Goal: Use online tool/utility: Utilize a website feature to perform a specific function

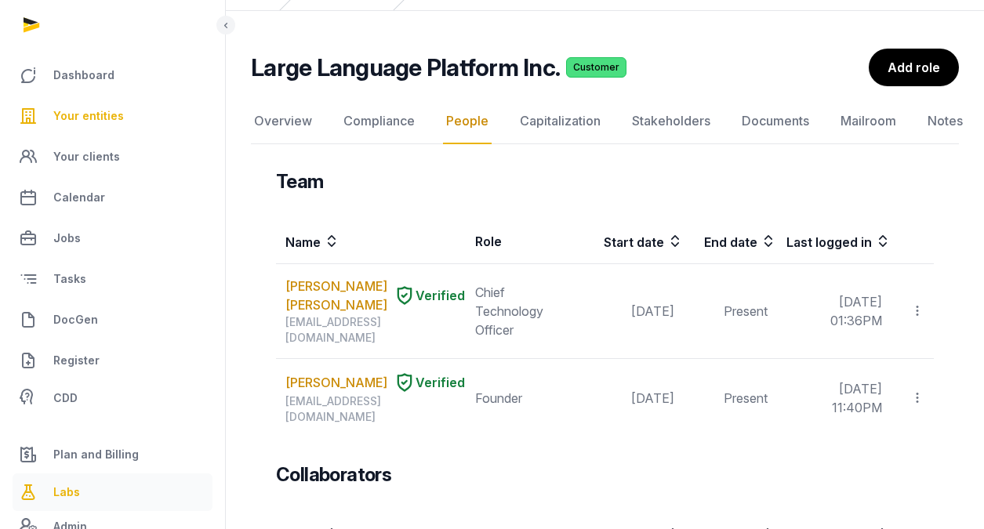
click at [149, 500] on link "Labs" at bounding box center [113, 493] width 200 height 38
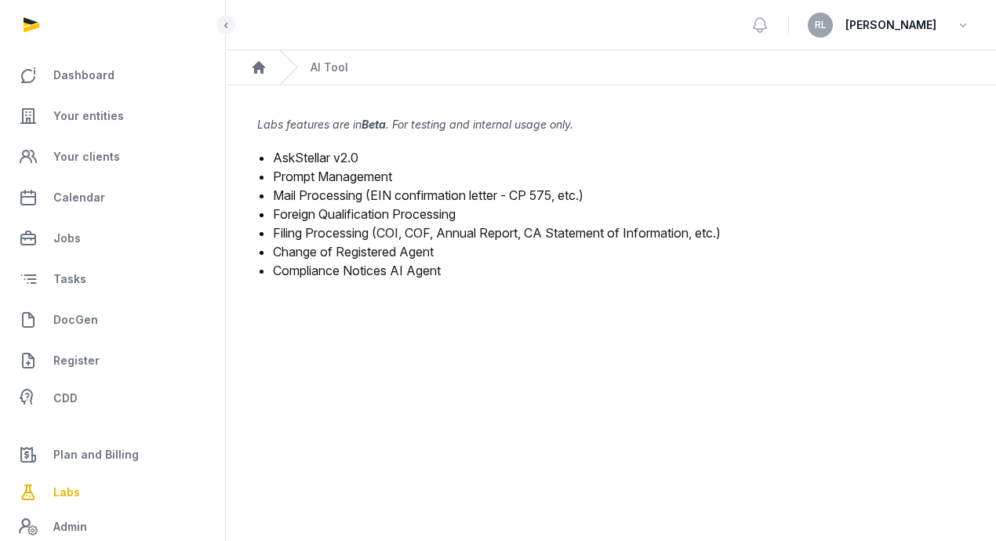
click at [326, 195] on link "Mail Processing (EIN confirmation letter - CP 575, etc.)" at bounding box center [428, 195] width 311 height 16
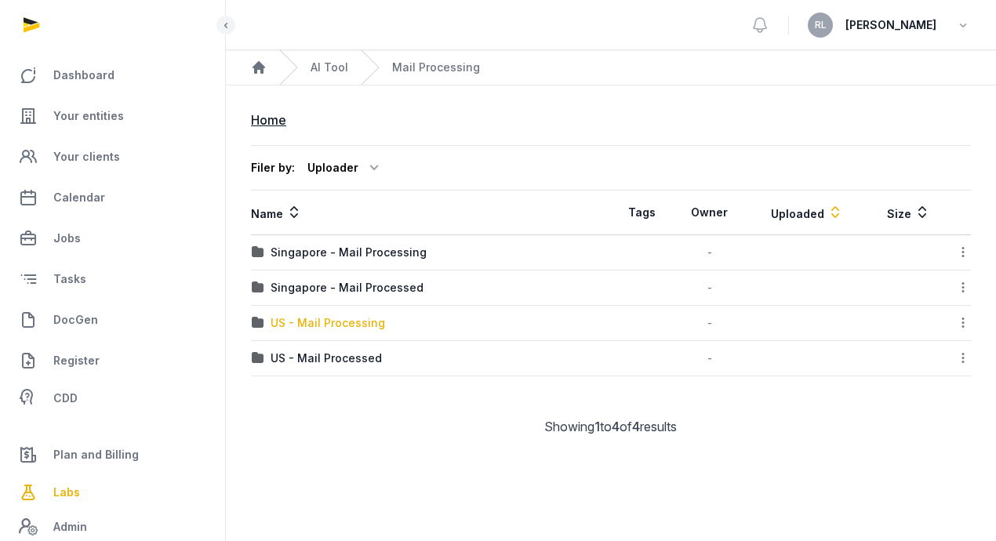
click at [347, 325] on div "US - Mail Processing" at bounding box center [328, 323] width 114 height 16
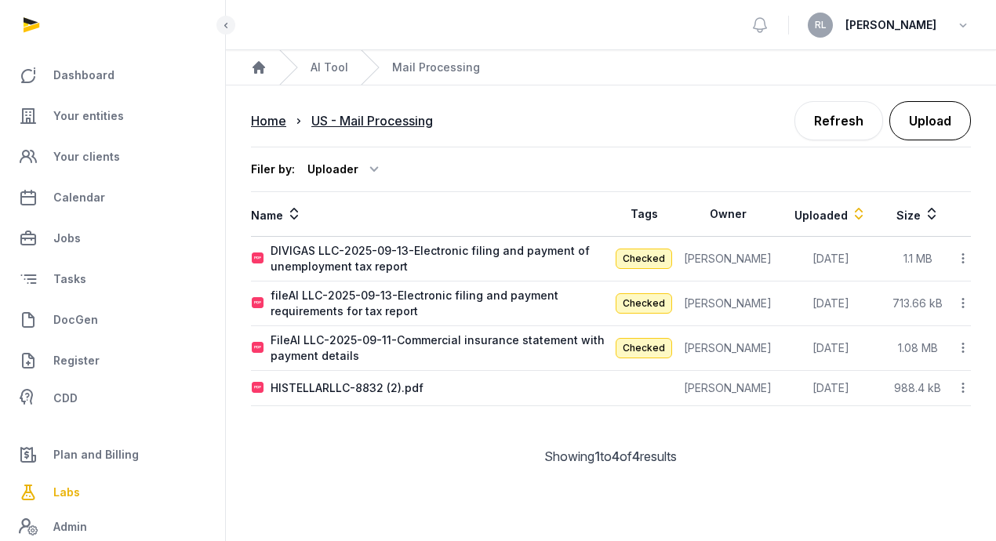
click at [939, 119] on button "Upload" at bounding box center [930, 120] width 82 height 39
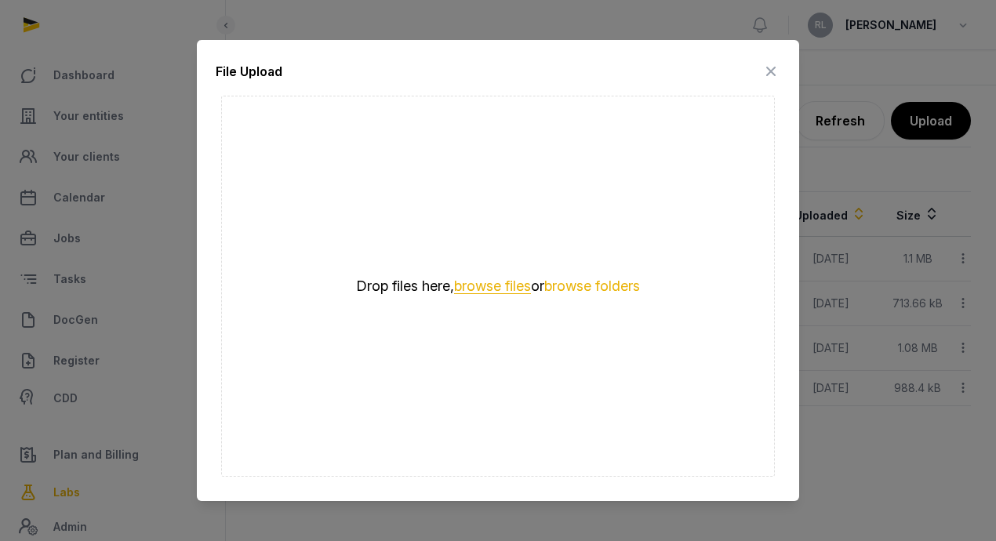
click at [496, 284] on button "browse files" at bounding box center [492, 286] width 77 height 15
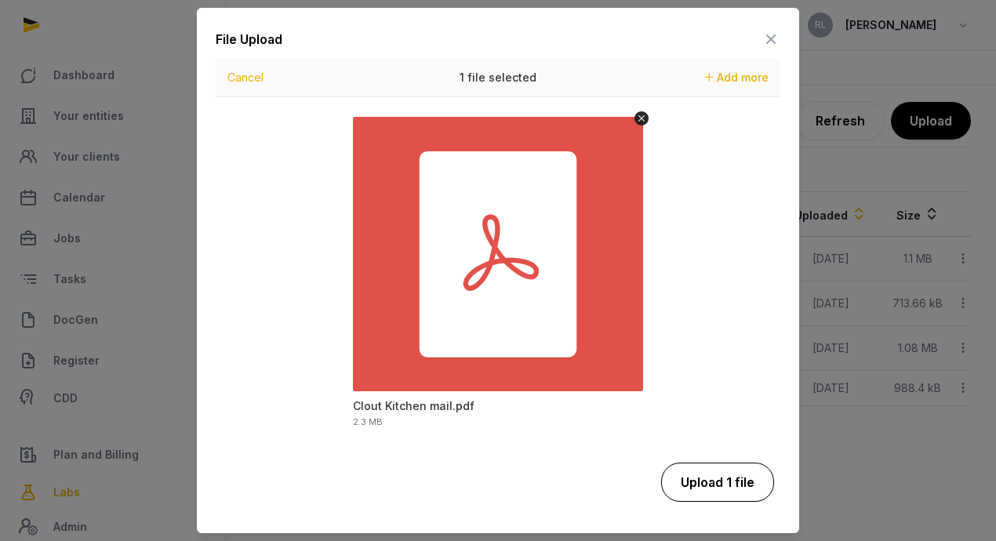
click at [743, 481] on button "Upload 1 file" at bounding box center [717, 482] width 113 height 39
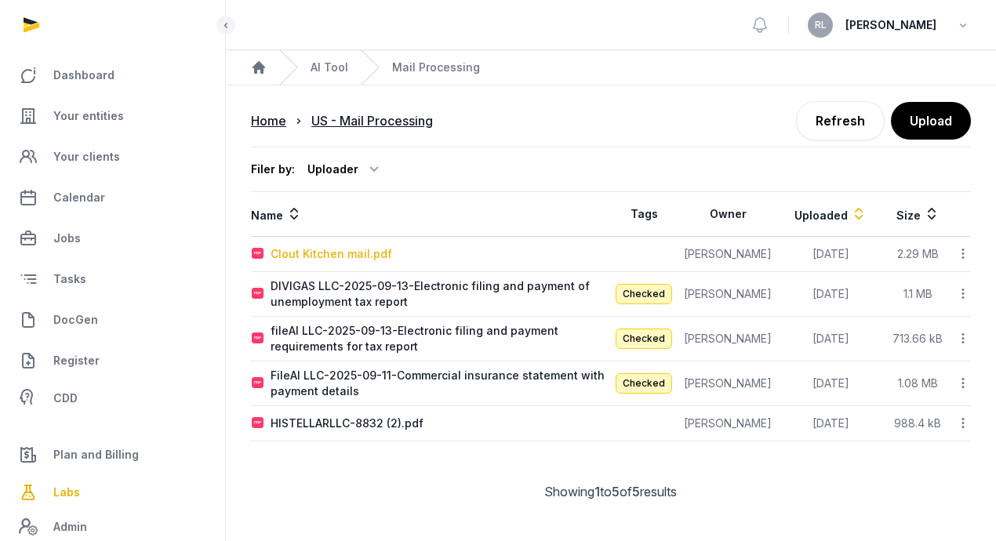
click at [365, 253] on div "Clout Kitchen mail.pdf" at bounding box center [332, 254] width 122 height 16
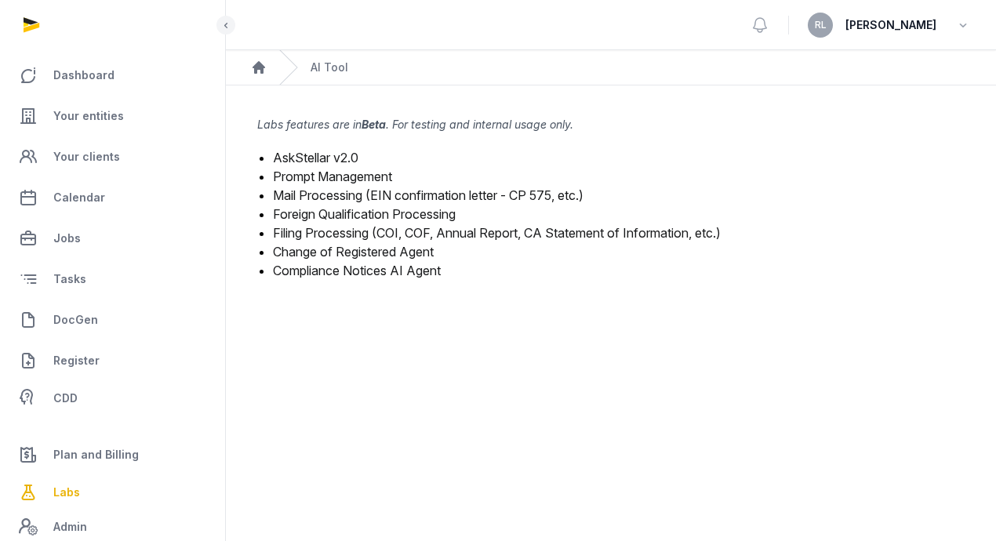
click at [348, 187] on link "Mail Processing (EIN confirmation letter - CP 575, etc.)" at bounding box center [428, 195] width 311 height 16
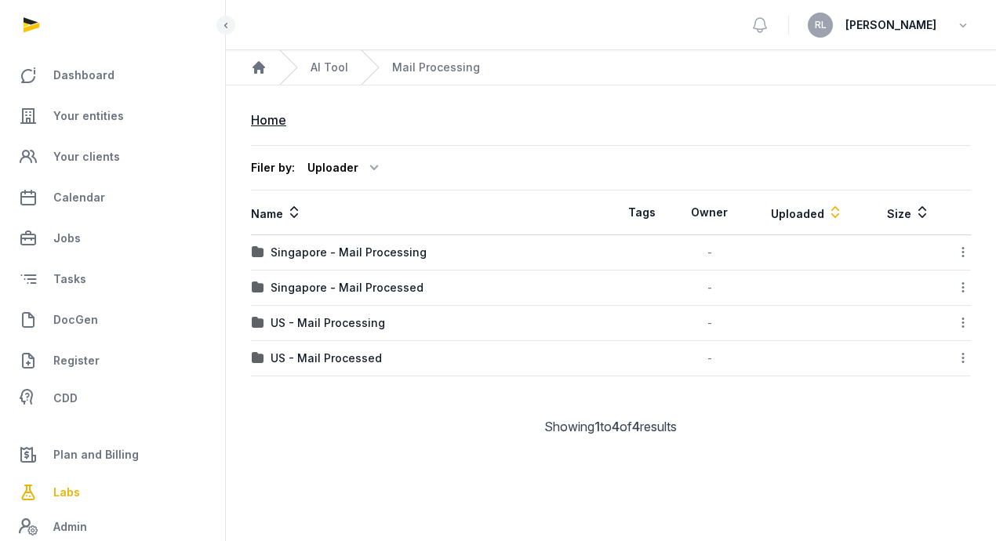
click at [346, 331] on td "US - Mail Processing" at bounding box center [431, 323] width 360 height 35
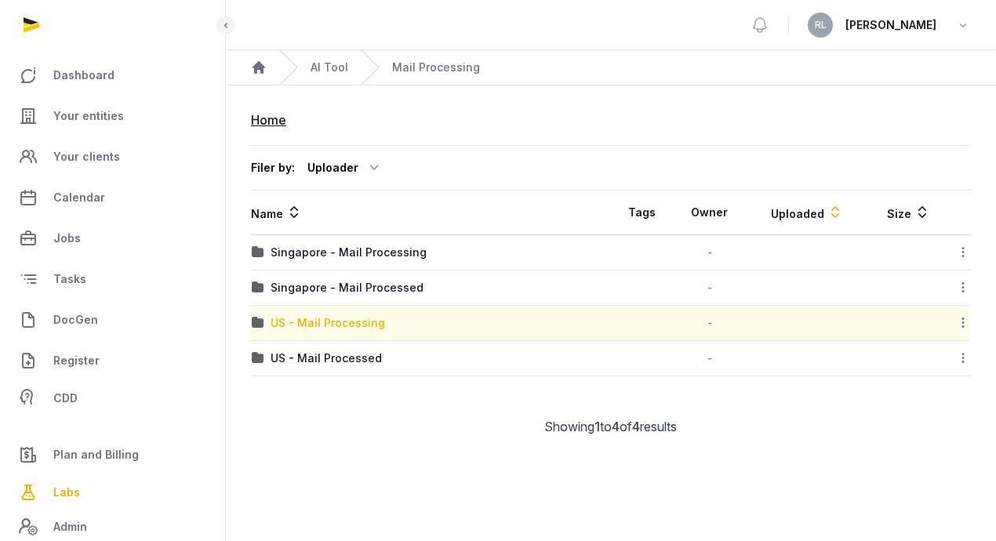
click at [348, 322] on div "US - Mail Processing" at bounding box center [328, 323] width 114 height 16
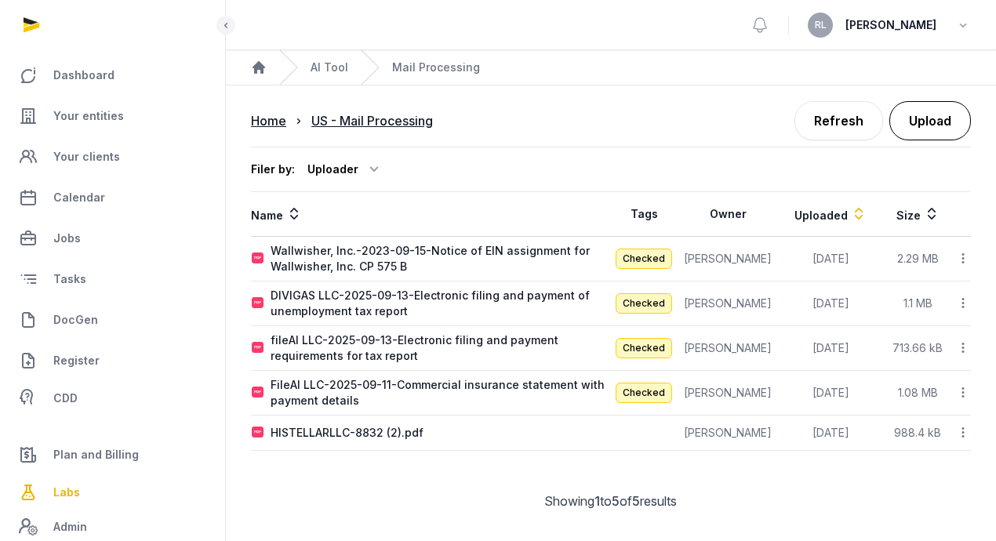
click at [956, 135] on button "Upload" at bounding box center [930, 120] width 82 height 39
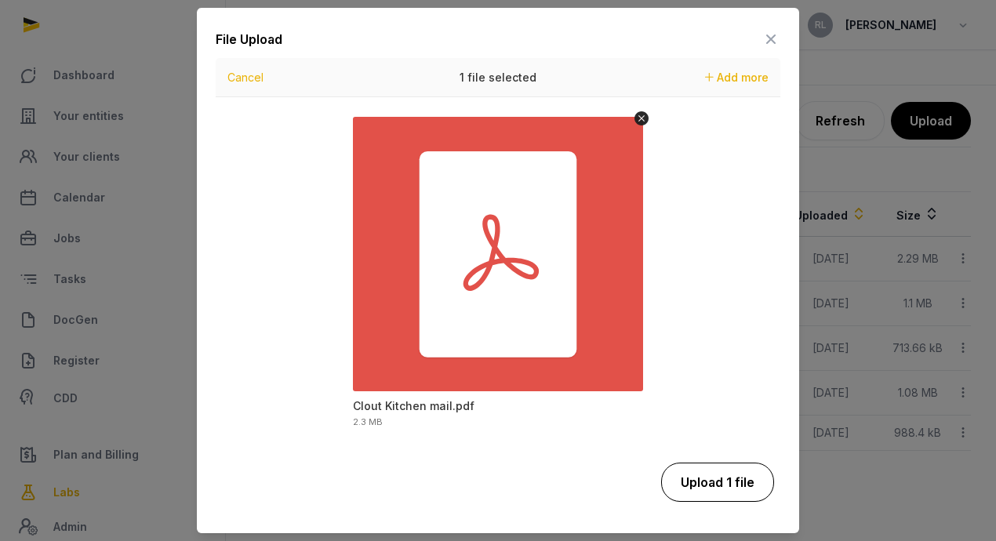
click at [752, 494] on button "Upload 1 file" at bounding box center [717, 482] width 113 height 39
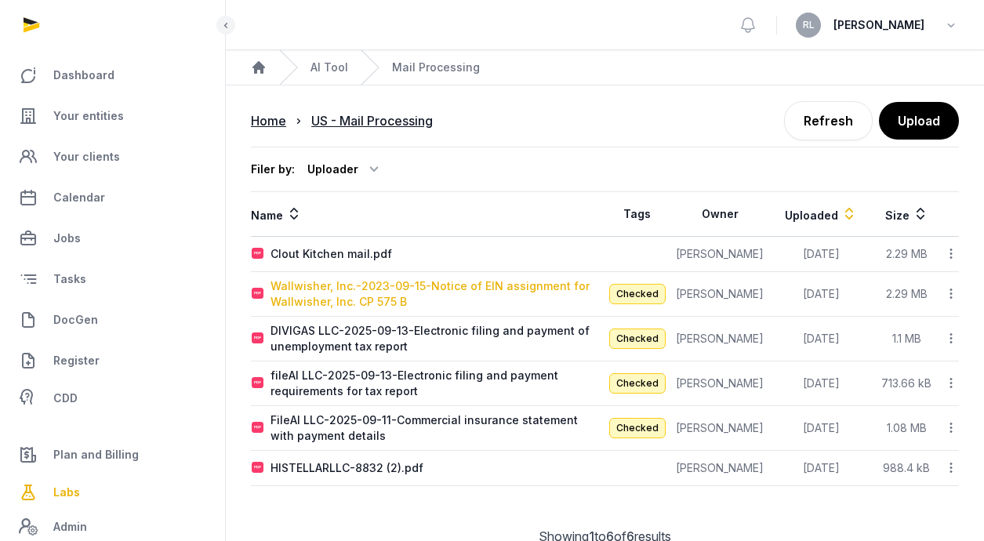
click at [427, 287] on div "Wallwisher, Inc.-2023-09-15-Notice of EIN assignment for Wallwisher, Inc. CP 57…" at bounding box center [438, 293] width 334 height 31
type input "**********"
type textarea "**********"
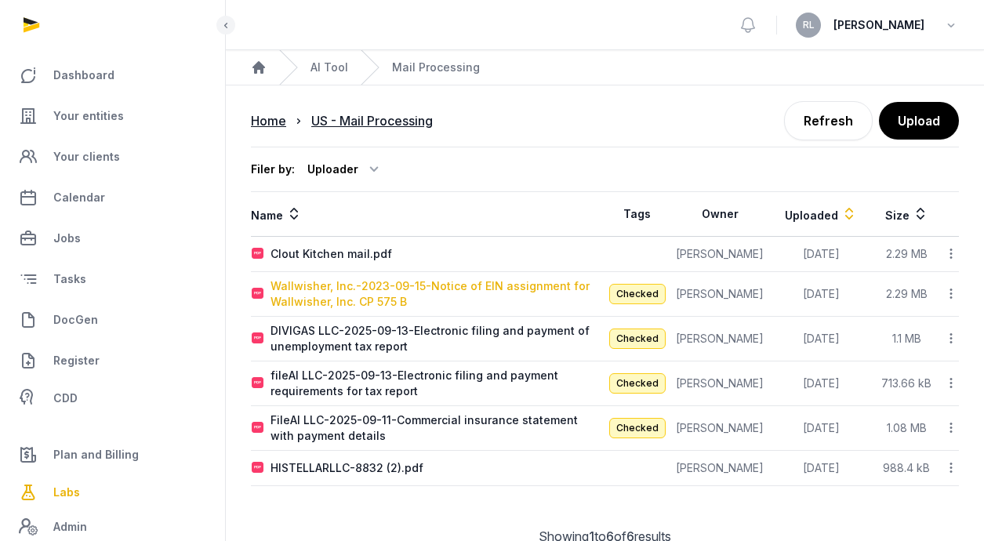
type input "**********"
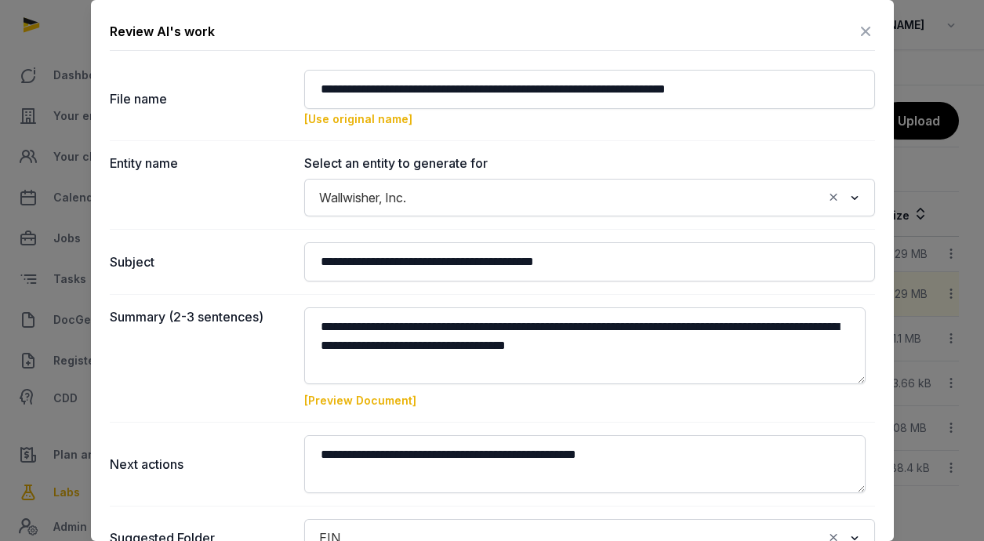
click at [856, 29] on icon at bounding box center [865, 31] width 19 height 25
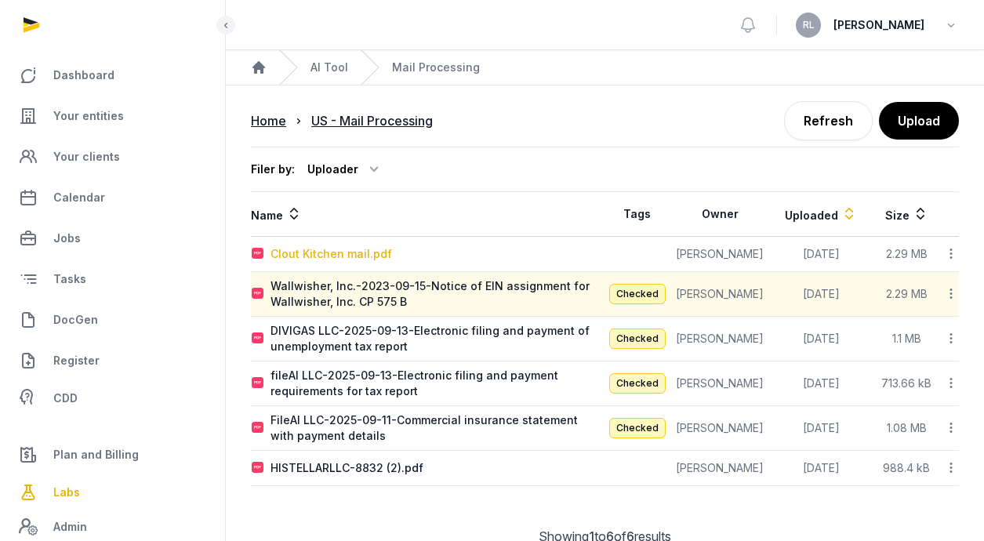
click at [335, 255] on div "Clout Kitchen mail.pdf" at bounding box center [332, 254] width 122 height 16
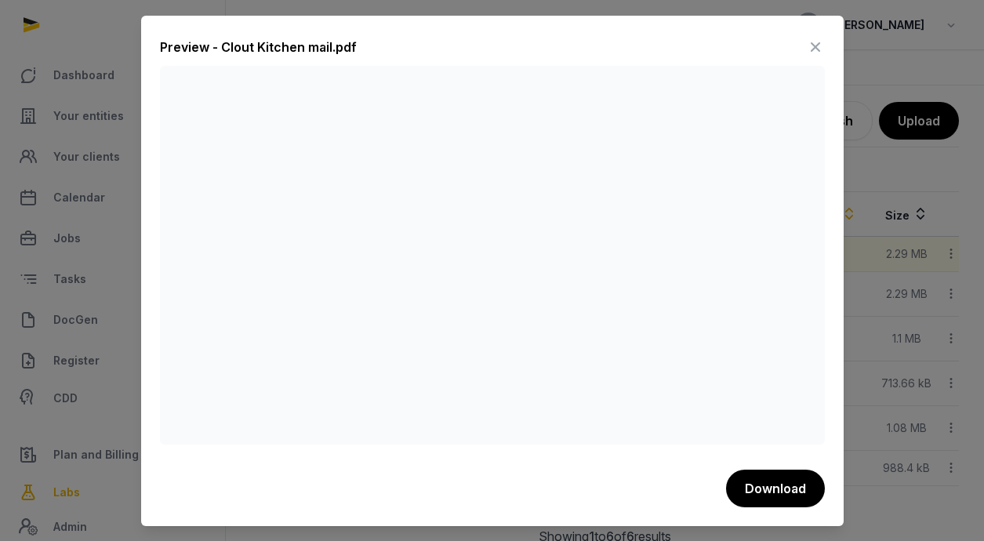
click at [818, 48] on icon at bounding box center [815, 47] width 19 height 25
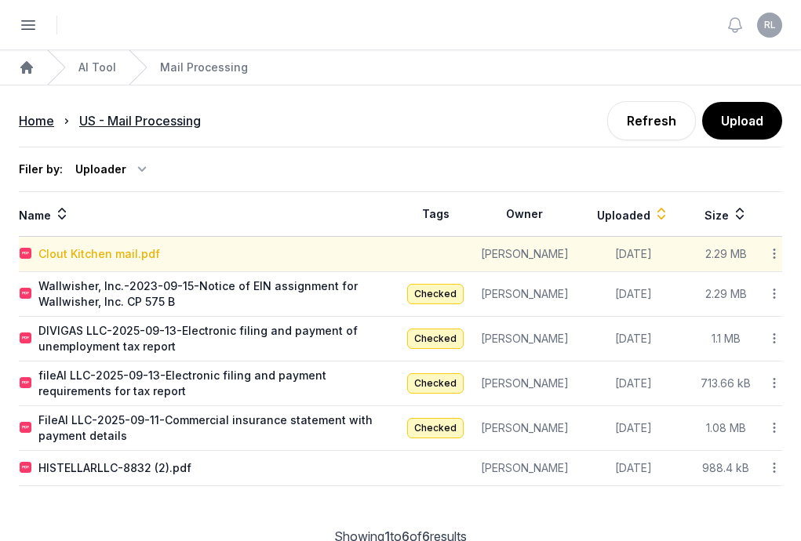
click at [160, 262] on div "Clout Kitchen mail.pdf" at bounding box center [99, 254] width 122 height 16
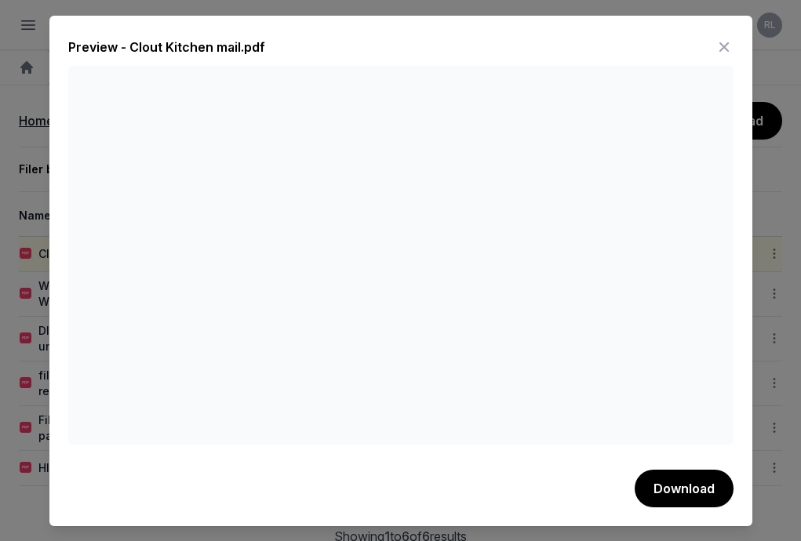
click at [721, 42] on icon at bounding box center [723, 47] width 19 height 25
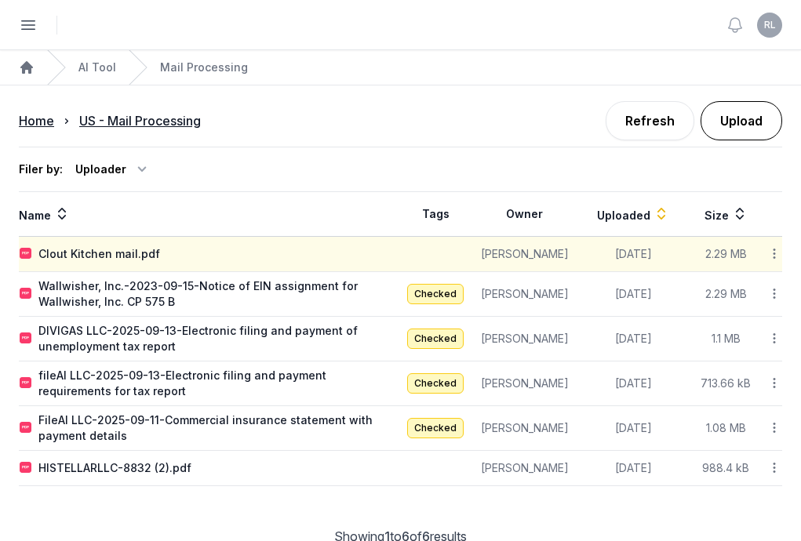
click at [725, 125] on button "Upload" at bounding box center [741, 120] width 82 height 39
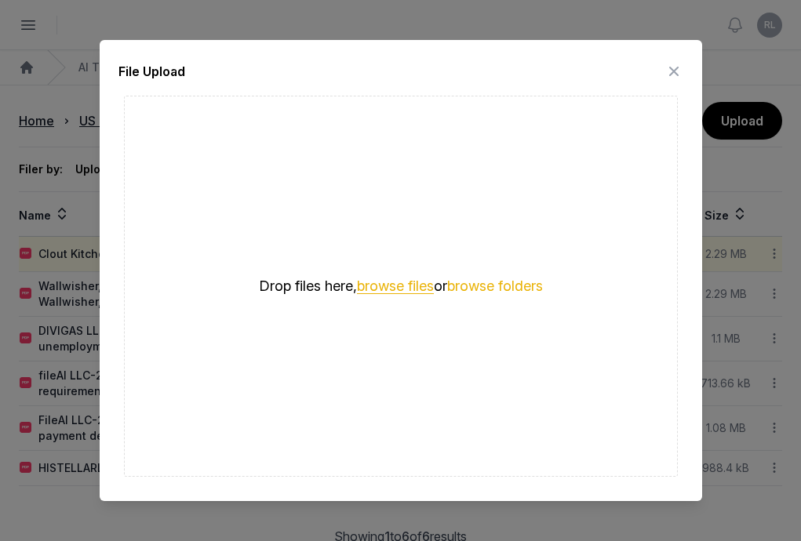
click at [383, 292] on button "browse files" at bounding box center [395, 286] width 77 height 15
click at [488, 157] on div "Drop files here, browse files or browse folders" at bounding box center [401, 286] width 554 height 381
click at [675, 65] on icon at bounding box center [673, 71] width 19 height 25
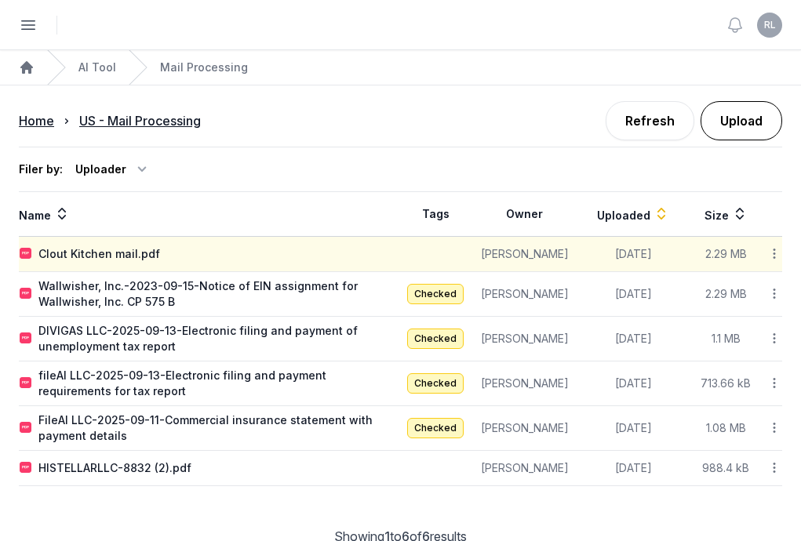
click at [737, 125] on button "Upload" at bounding box center [741, 120] width 82 height 39
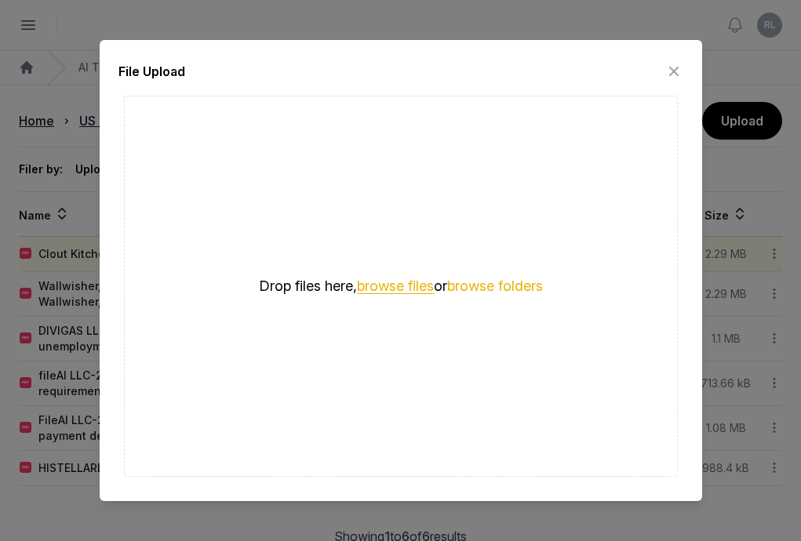
click at [409, 279] on button "browse files" at bounding box center [395, 286] width 77 height 15
click at [400, 289] on button "browse files" at bounding box center [395, 286] width 77 height 15
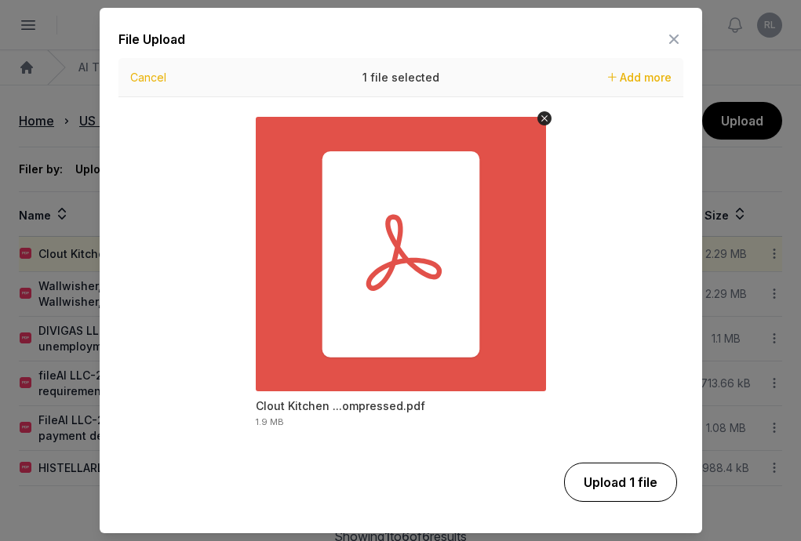
click at [612, 477] on button "Upload 1 file" at bounding box center [620, 482] width 113 height 39
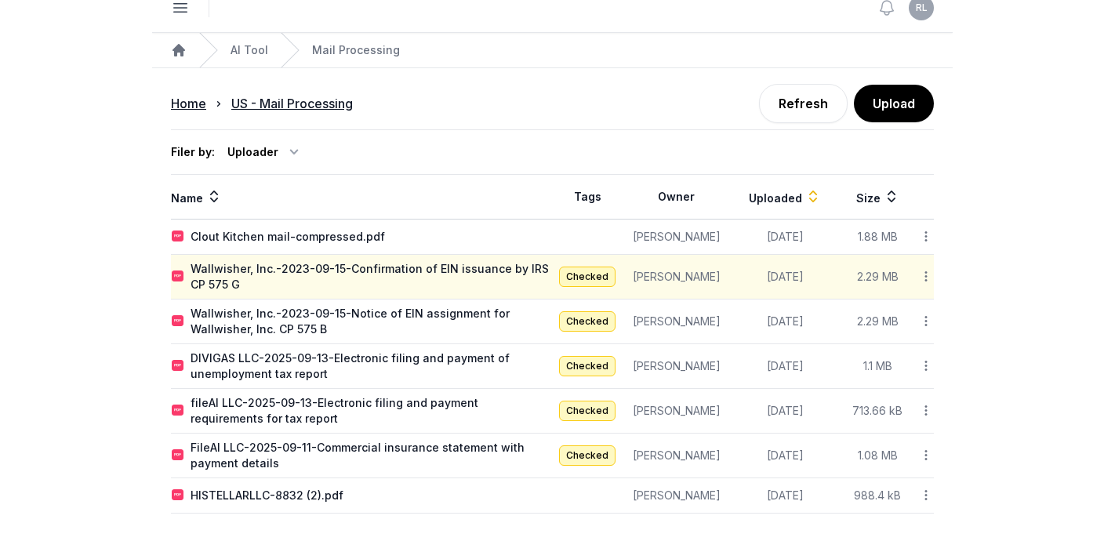
scroll to position [43, 0]
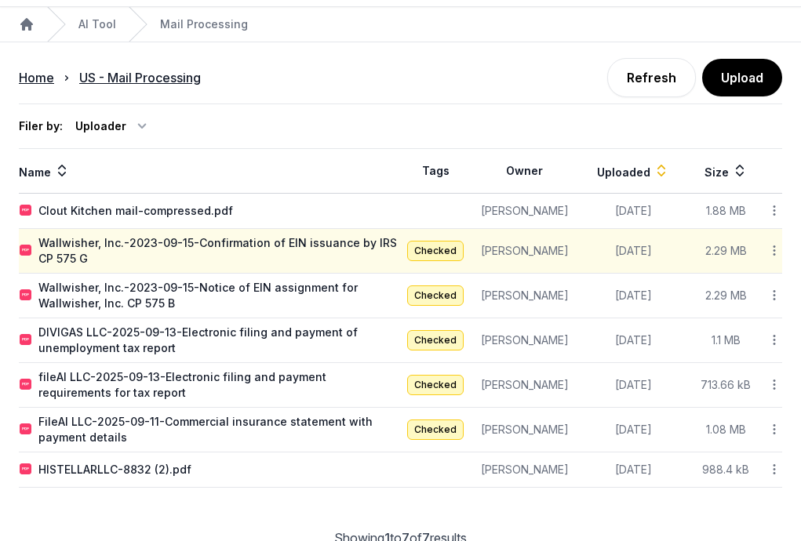
click at [311, 229] on td "Clout Kitchen mail-compressed.pdf" at bounding box center [210, 211] width 382 height 35
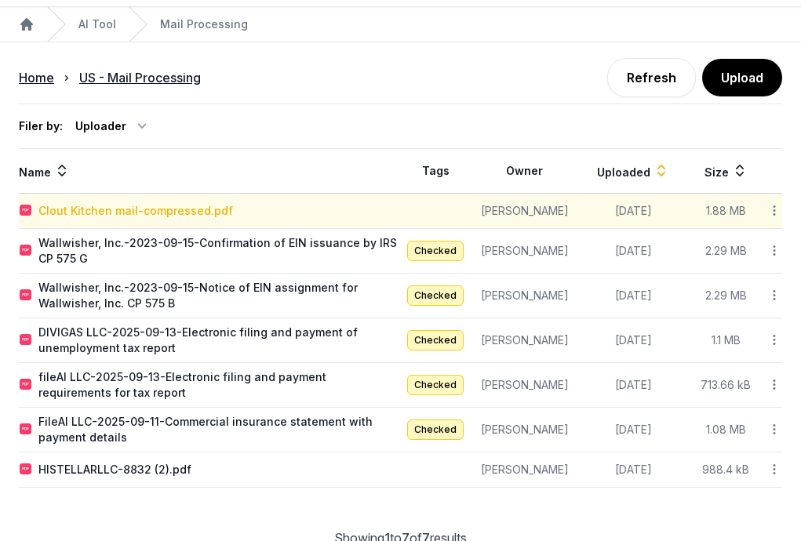
click at [233, 219] on div "Clout Kitchen mail-compressed.pdf" at bounding box center [135, 211] width 194 height 16
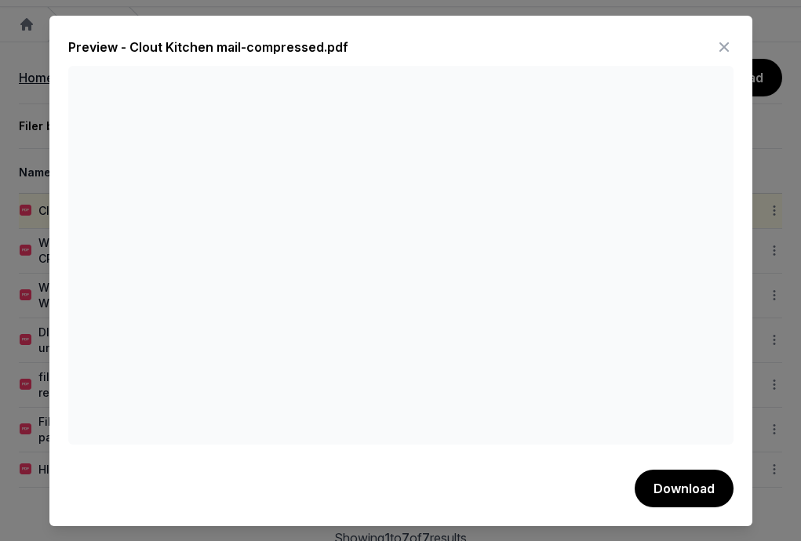
click at [729, 45] on icon at bounding box center [723, 47] width 19 height 25
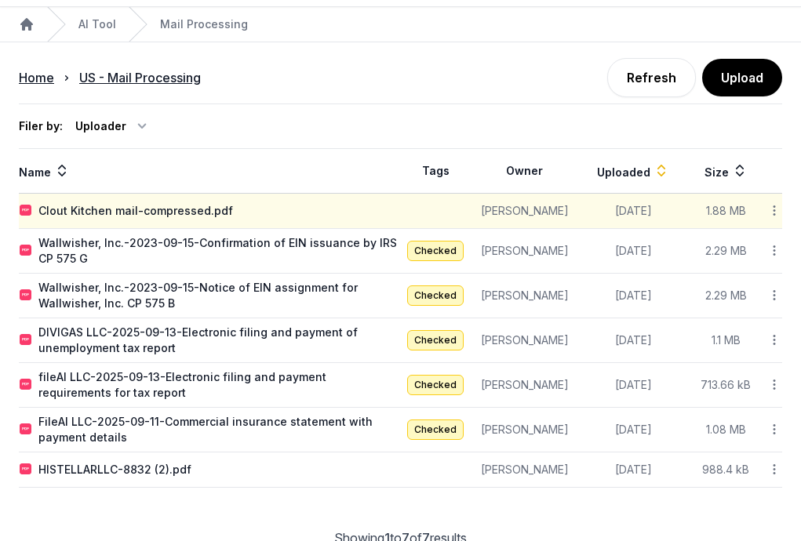
click at [767, 218] on icon at bounding box center [774, 210] width 14 height 16
click at [699, 266] on div "Reanalyze" at bounding box center [718, 252] width 125 height 28
click at [400, 219] on div "Clout Kitchen mail-compressed.pdf" at bounding box center [210, 211] width 380 height 16
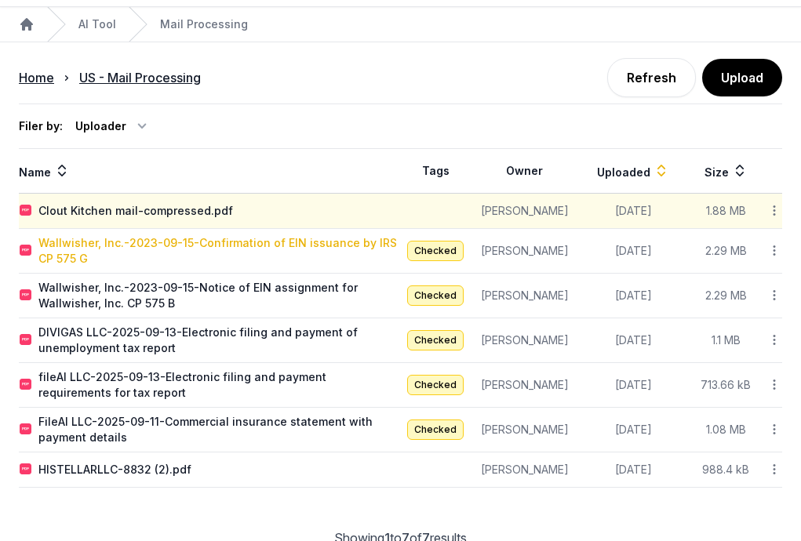
click at [400, 267] on div "Wallwisher, Inc.-2023-09-15-Confirmation of EIN issuance by IRS CP 575 G" at bounding box center [218, 250] width 361 height 31
type input "**********"
type textarea "**********"
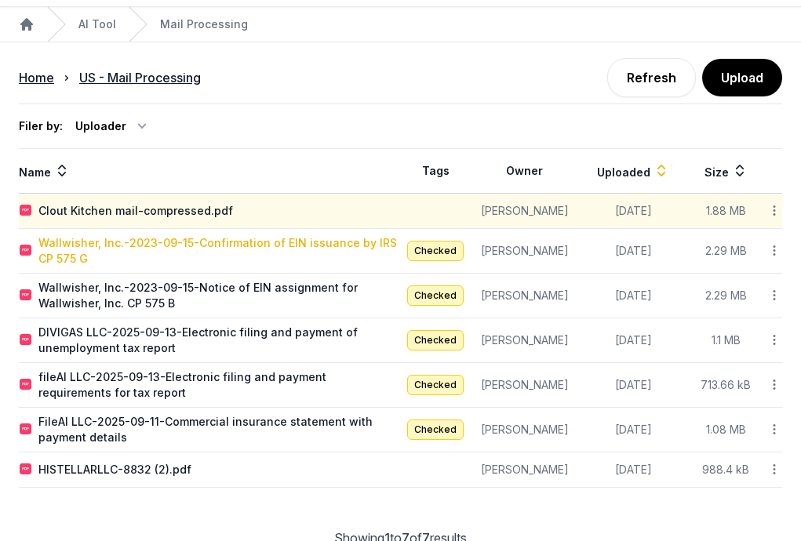
type input "**********"
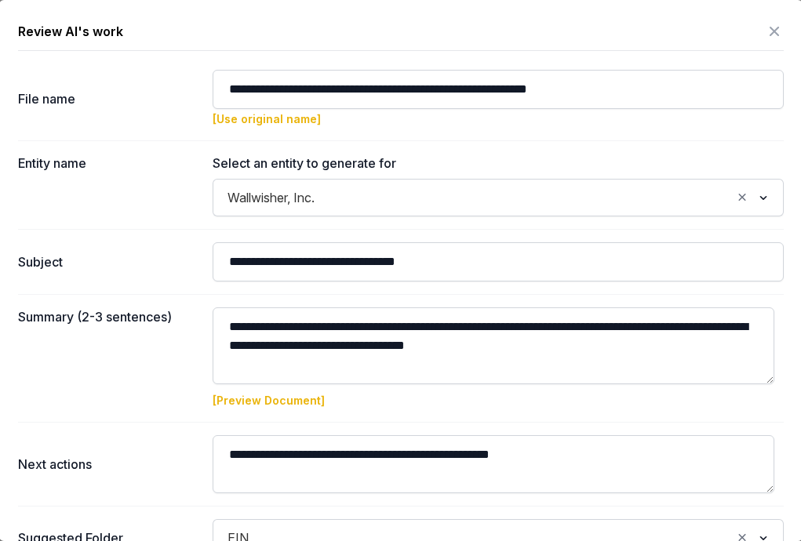
click at [765, 27] on icon at bounding box center [774, 31] width 19 height 25
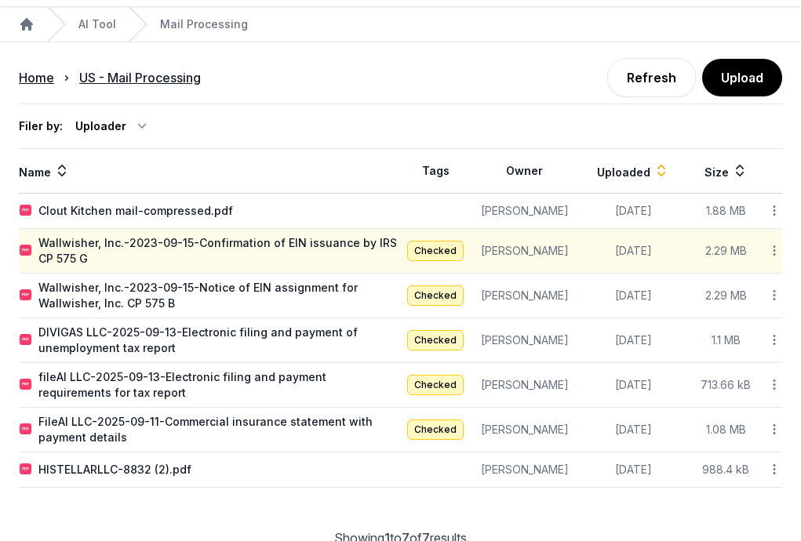
click at [770, 219] on icon at bounding box center [774, 210] width 14 height 16
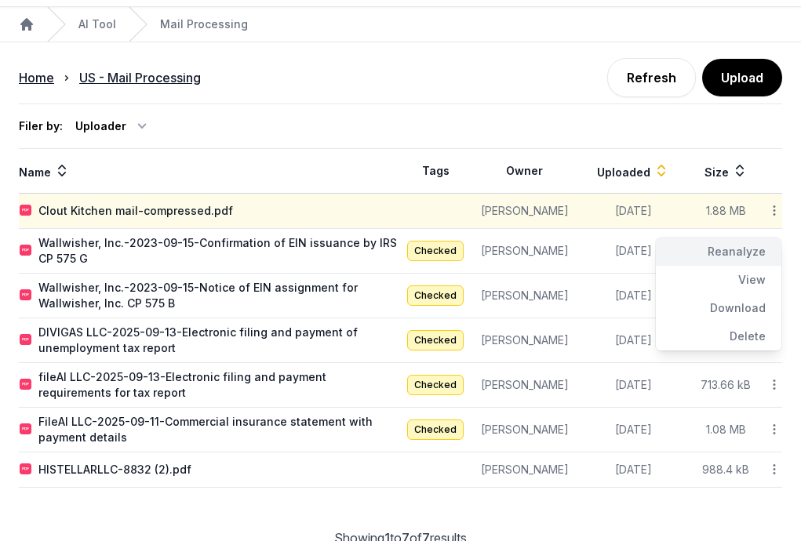
click at [744, 266] on div "Reanalyze" at bounding box center [718, 252] width 125 height 28
click at [768, 219] on icon at bounding box center [774, 210] width 14 height 16
click at [754, 264] on div "Reanalyze" at bounding box center [718, 252] width 125 height 28
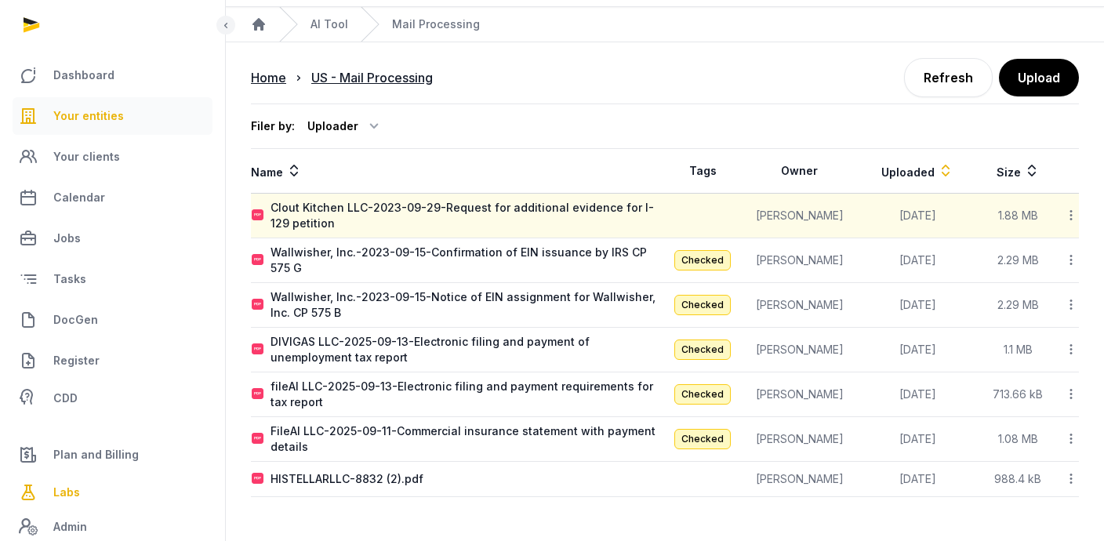
click at [100, 108] on span "Your entities" at bounding box center [88, 116] width 71 height 19
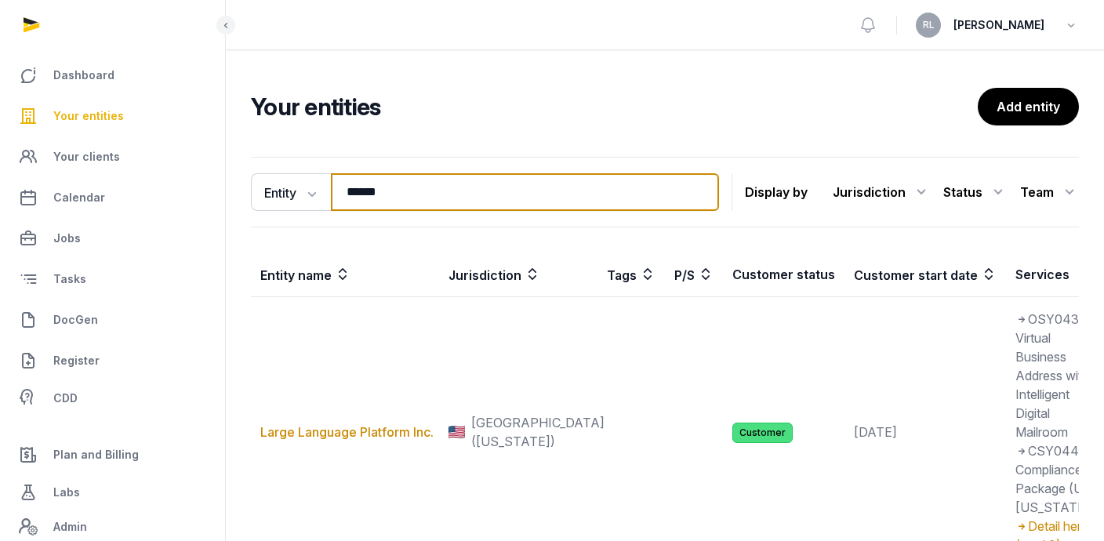
click at [485, 194] on input "*****" at bounding box center [525, 192] width 388 height 38
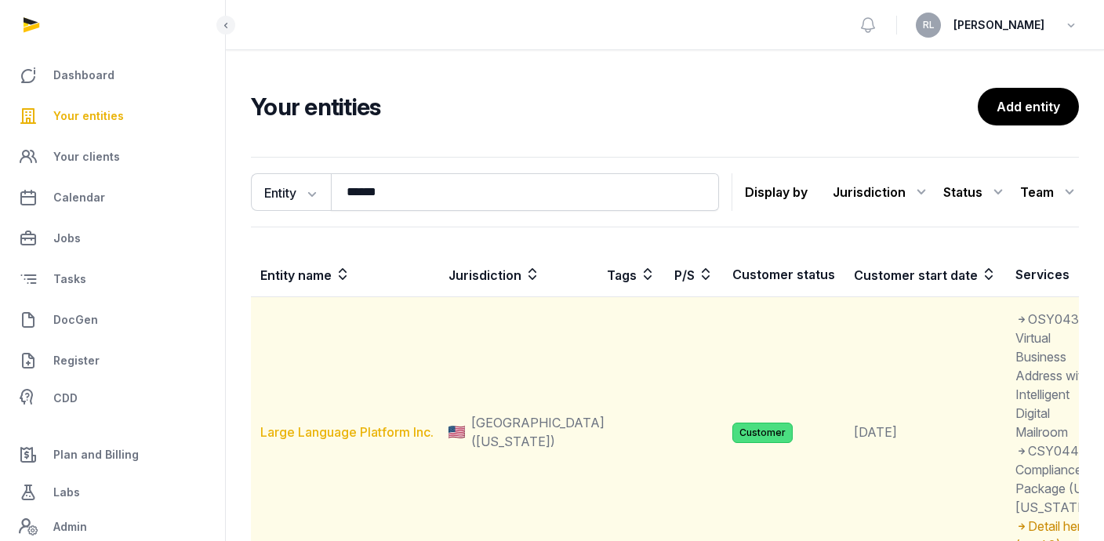
click at [373, 440] on link "Large Language Platform Inc." at bounding box center [346, 432] width 173 height 16
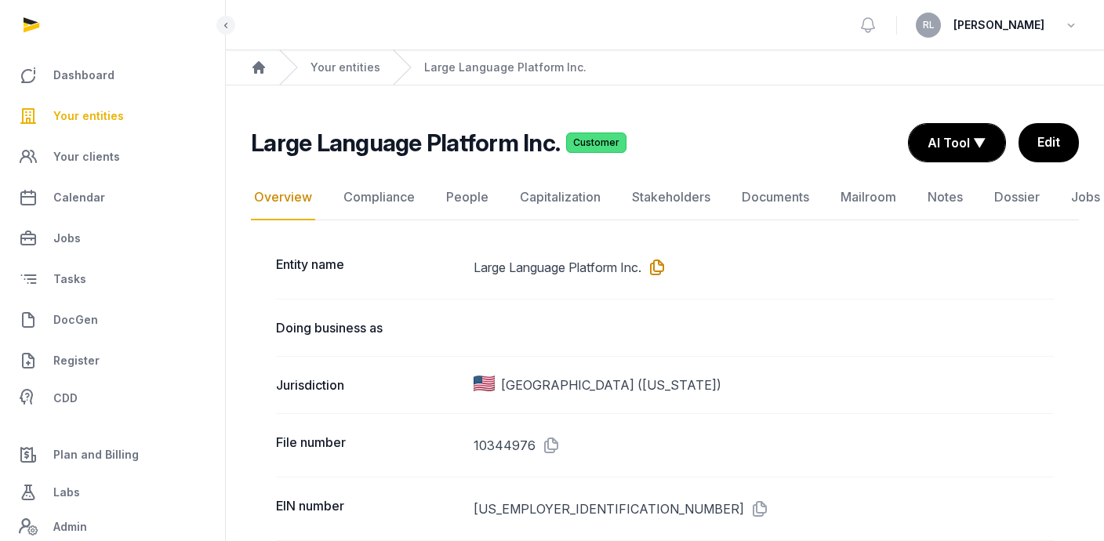
click at [663, 267] on icon at bounding box center [653, 267] width 25 height 25
